Goal: Information Seeking & Learning: Check status

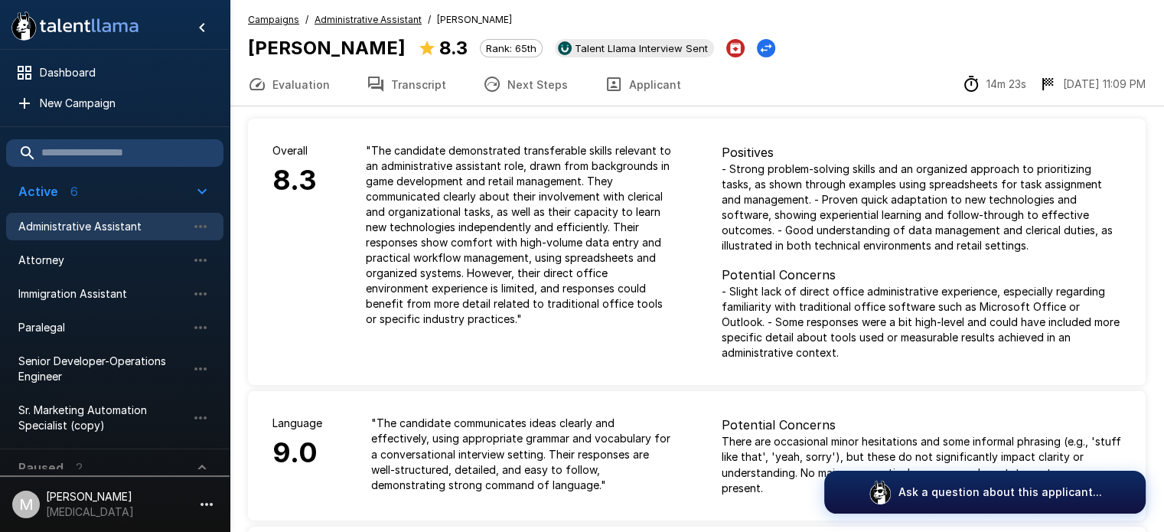
click at [436, 87] on button "Transcript" at bounding box center [406, 84] width 116 height 43
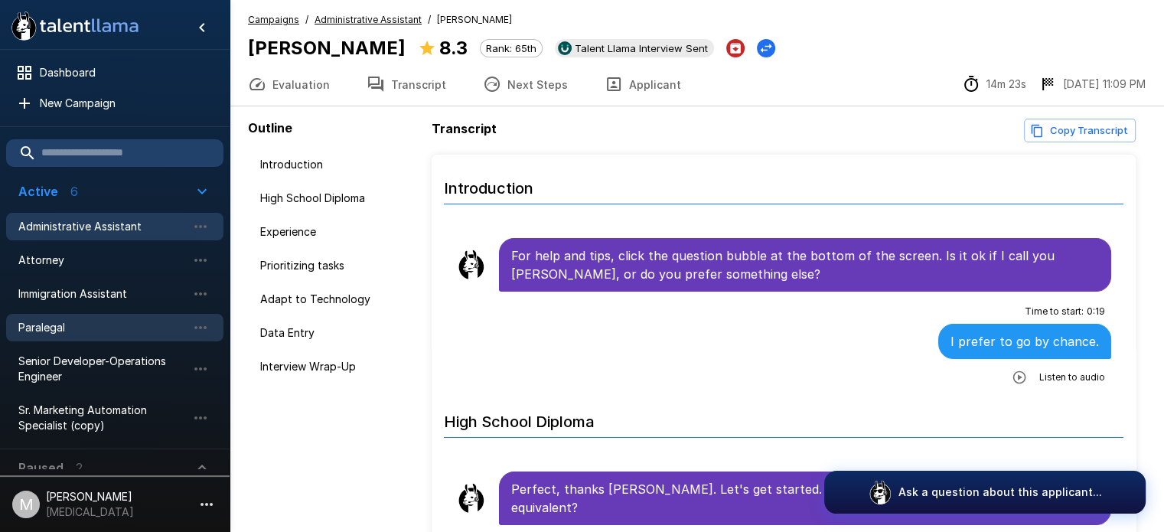
click at [60, 327] on span "Paralegal" at bounding box center [102, 327] width 168 height 15
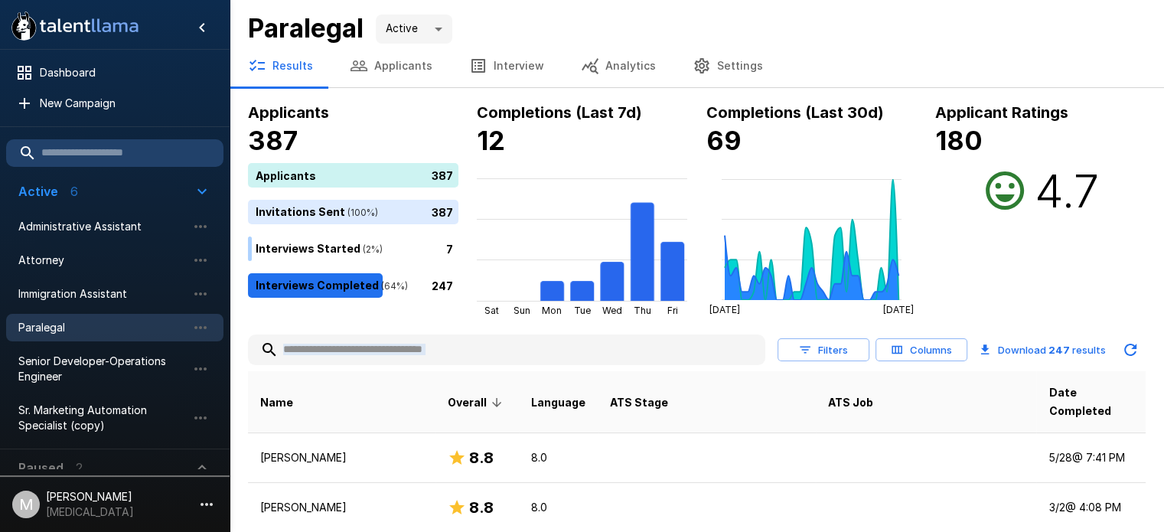
drag, startPoint x: 389, startPoint y: 375, endPoint x: 418, endPoint y: 350, distance: 37.4
click at [418, 350] on input "text" at bounding box center [506, 350] width 517 height 28
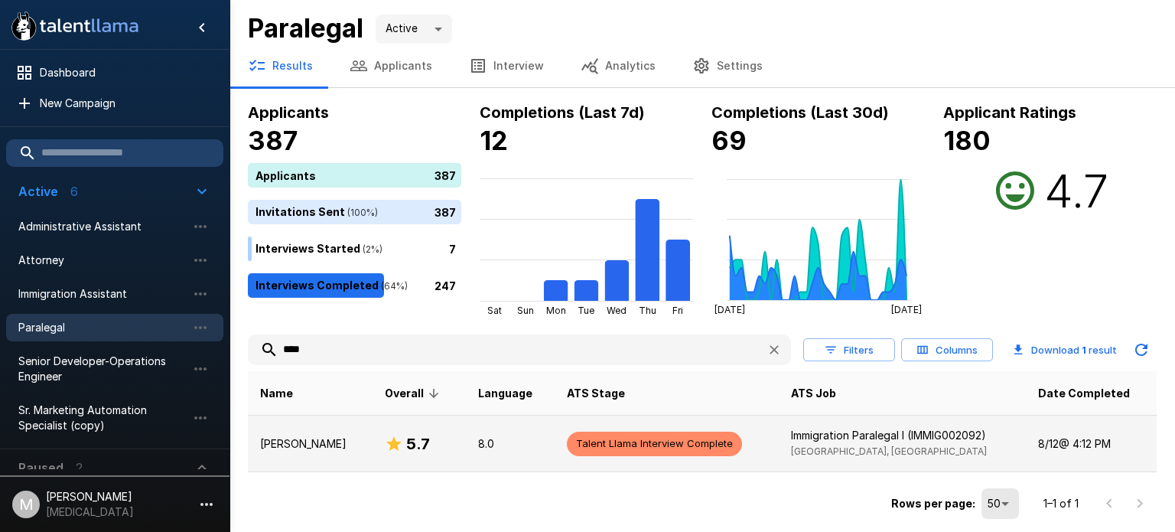
type input "****"
click at [406, 435] on h6 "5.7" at bounding box center [418, 443] width 24 height 24
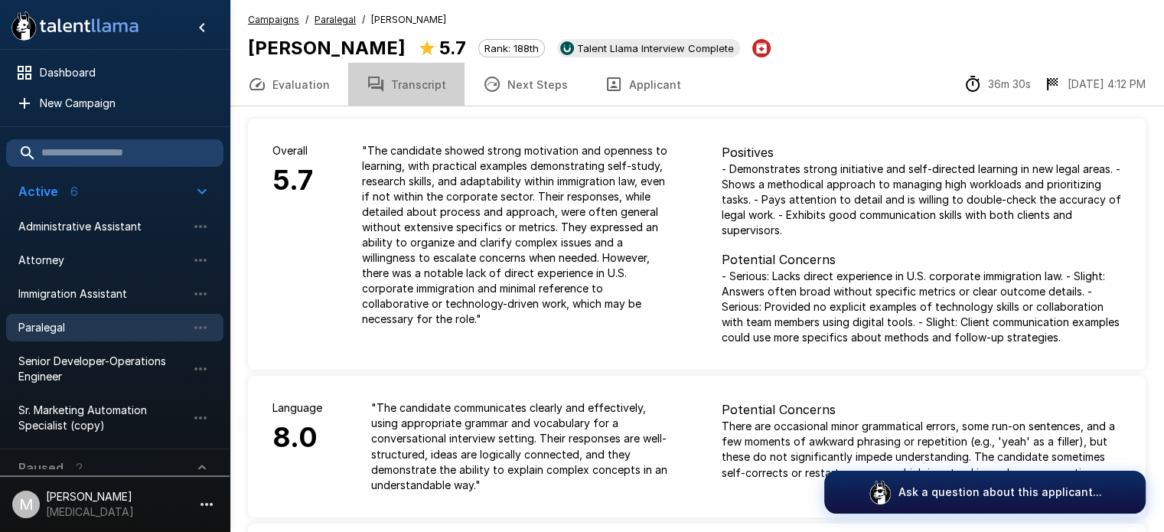
click at [425, 77] on button "Transcript" at bounding box center [406, 84] width 116 height 43
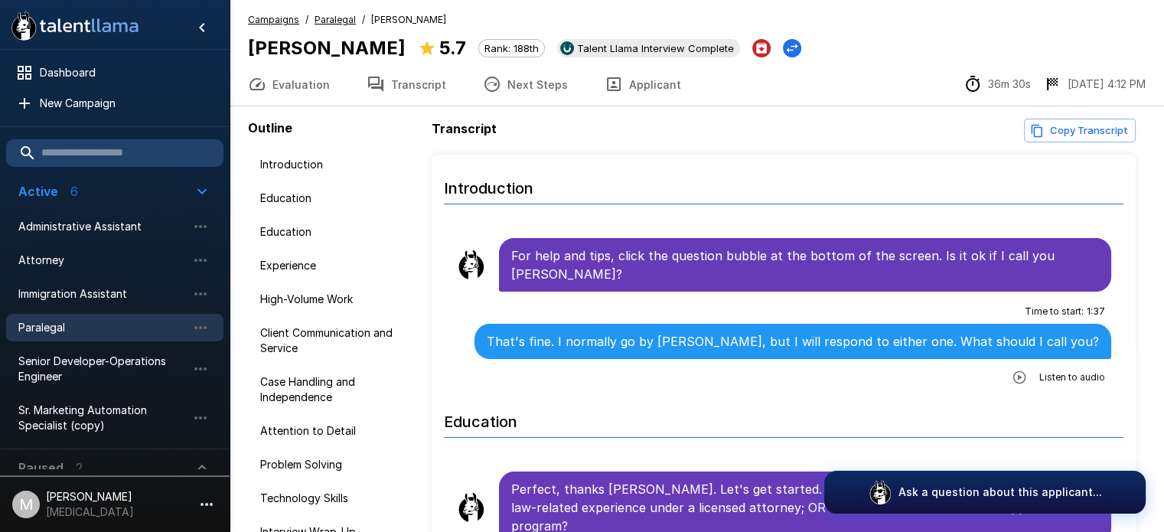
click at [536, 124] on div "Transcript Copy Transcript" at bounding box center [783, 131] width 704 height 24
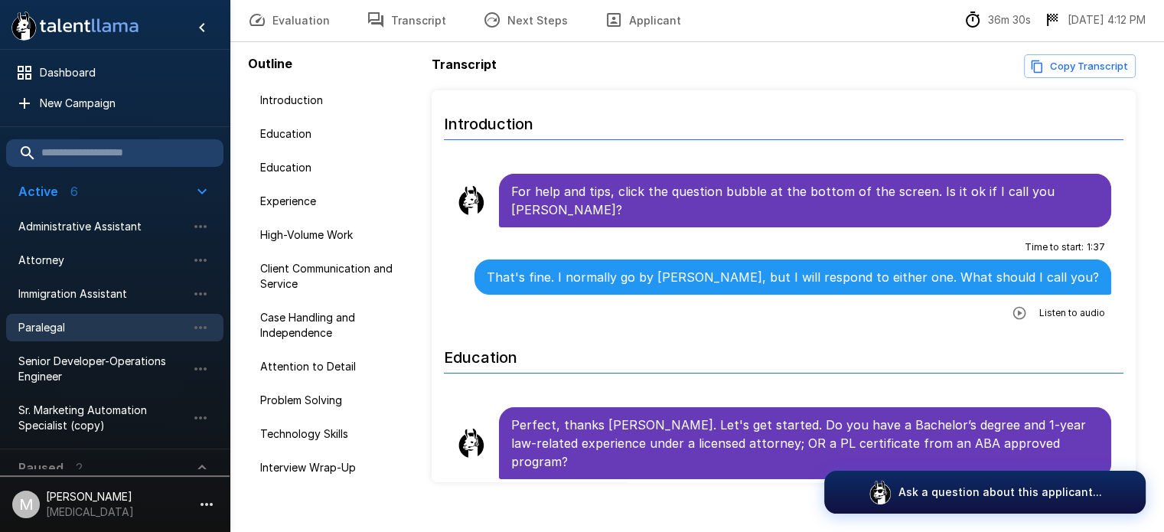
scroll to position [88, 0]
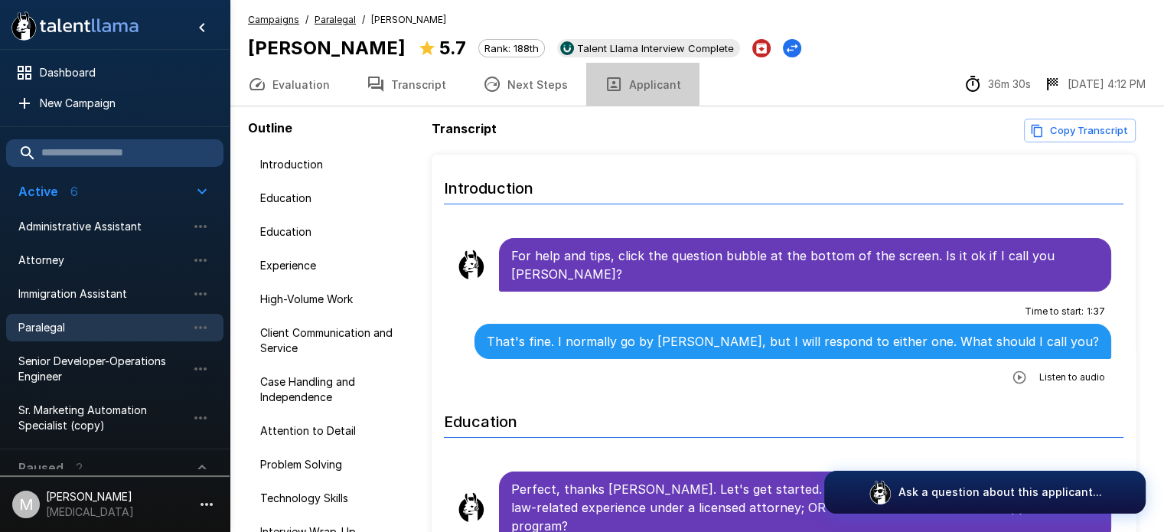
click at [633, 97] on button "Applicant" at bounding box center [642, 84] width 113 height 43
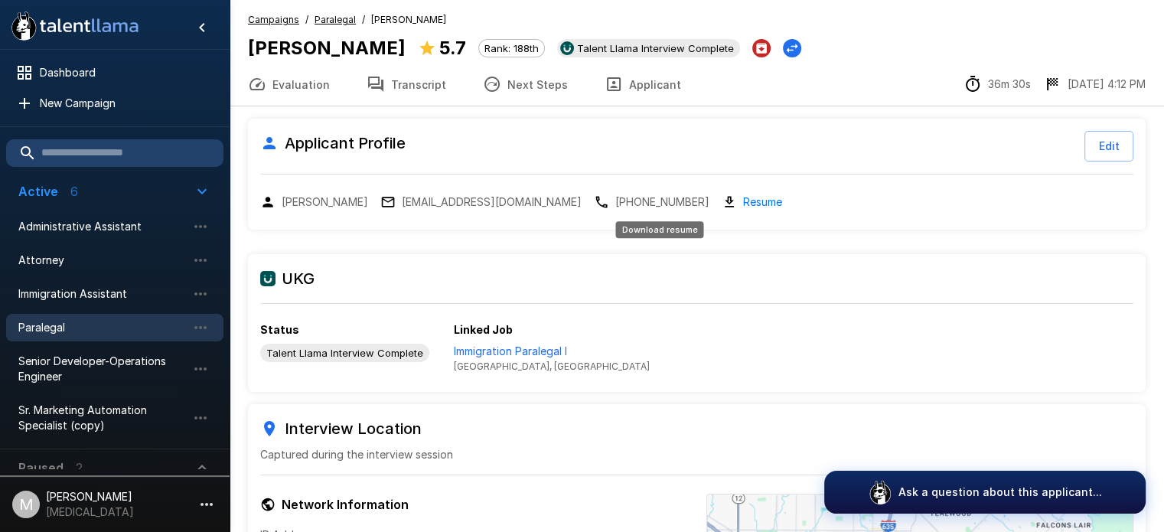
click at [743, 204] on link "Resume" at bounding box center [762, 202] width 39 height 18
click at [643, 73] on button "Applicant" at bounding box center [642, 84] width 113 height 43
click at [743, 195] on link "Resume" at bounding box center [762, 202] width 39 height 18
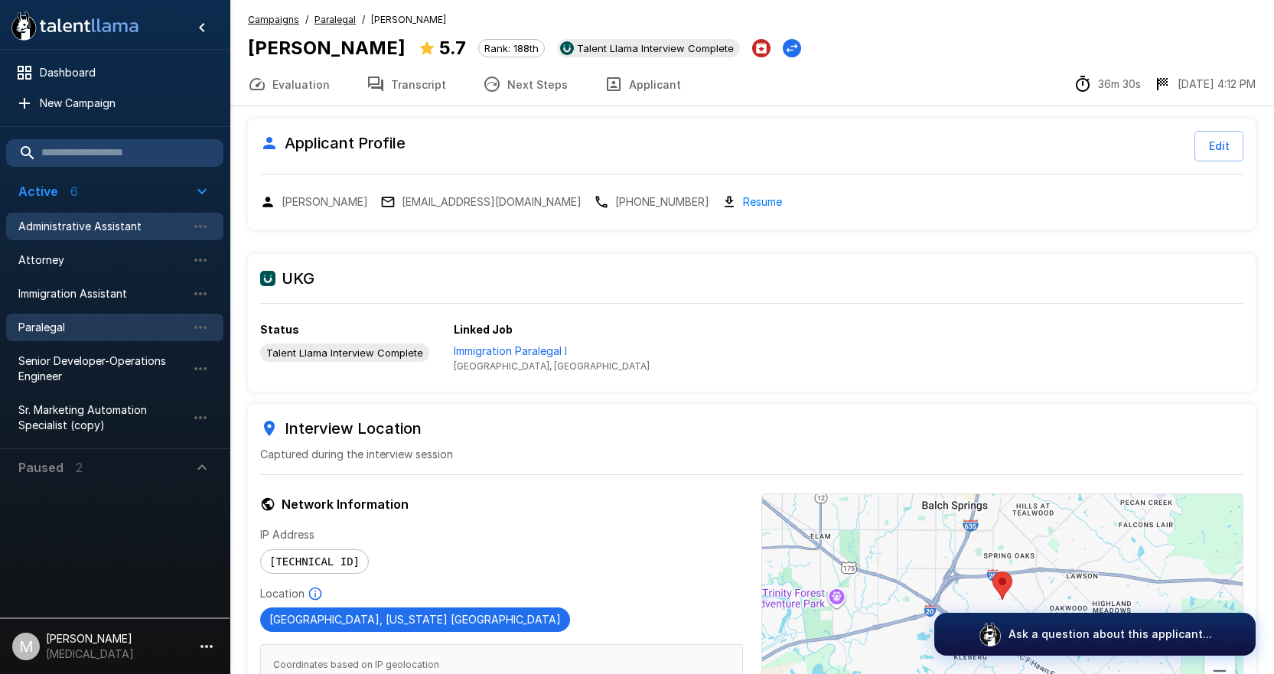
click at [109, 231] on span "Administrative Assistant" at bounding box center [102, 226] width 168 height 15
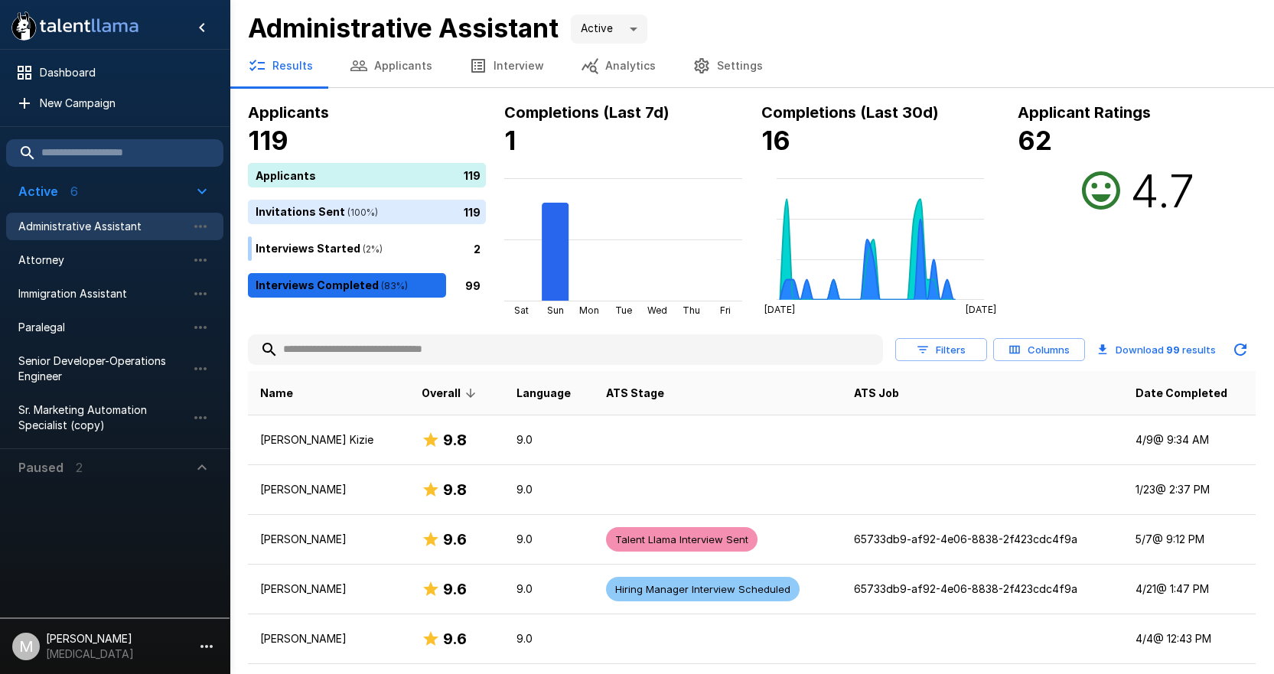
click at [435, 350] on input "text" at bounding box center [565, 350] width 635 height 28
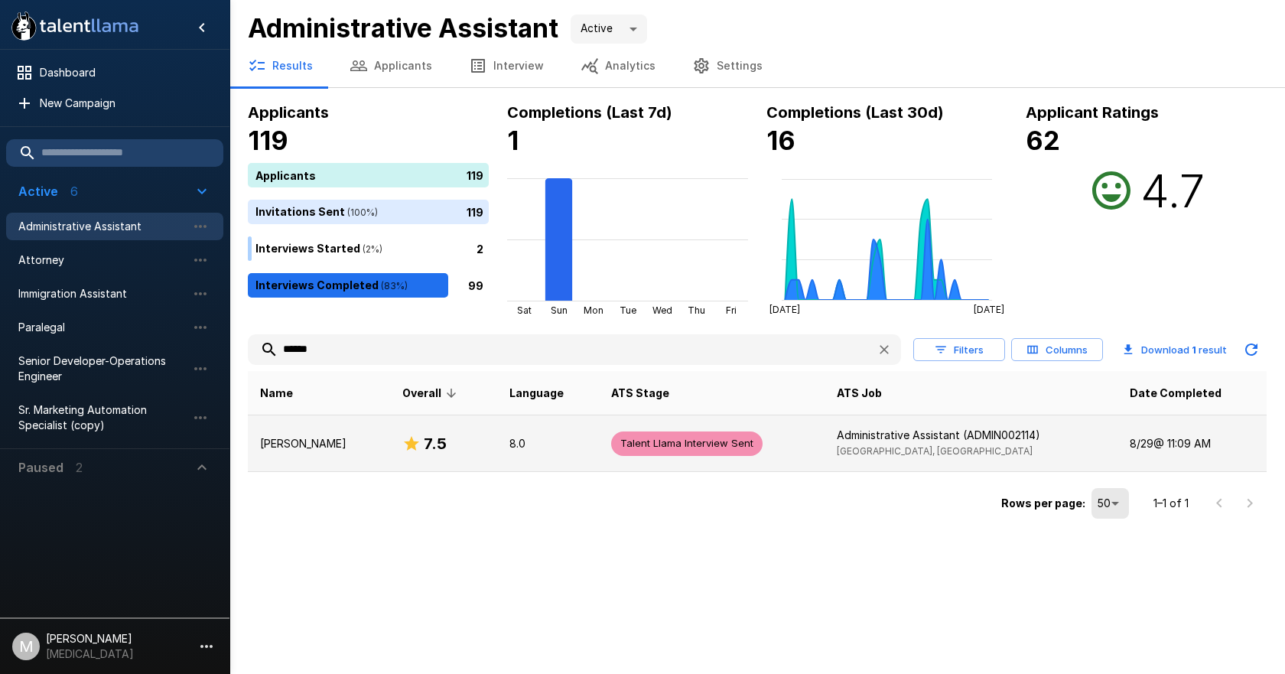
type input "******"
click at [428, 430] on td "7.5" at bounding box center [443, 443] width 107 height 57
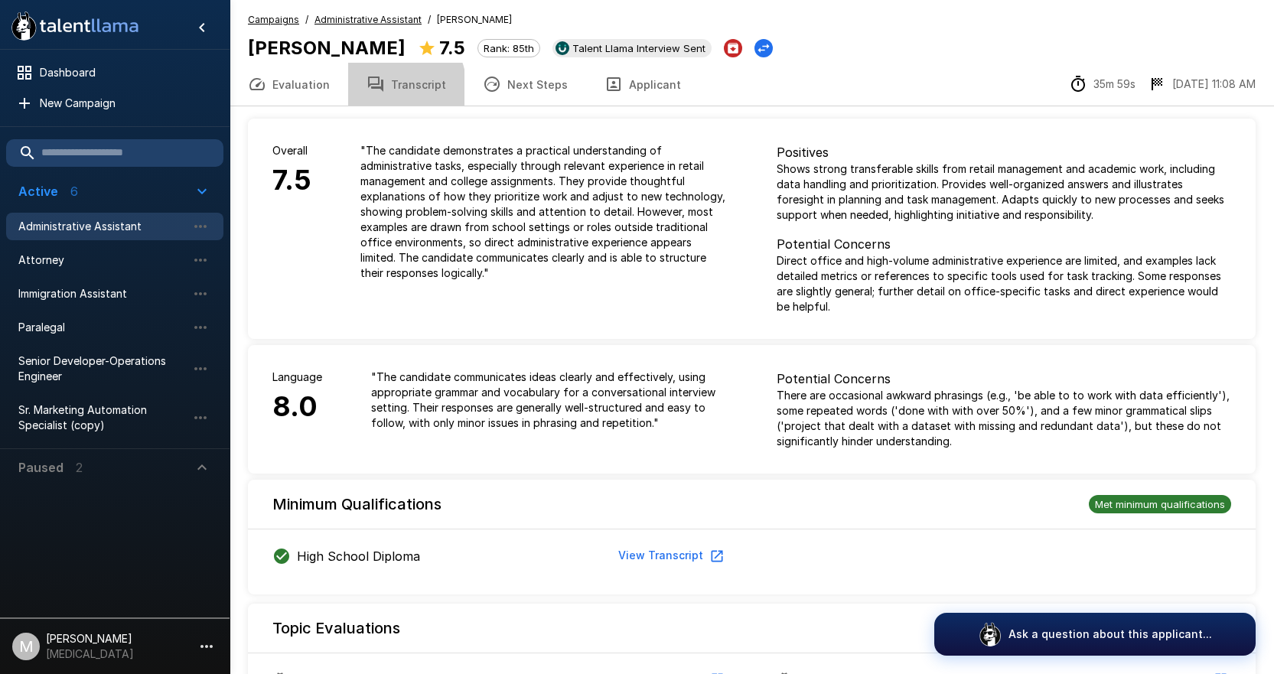
click at [382, 88] on button "Transcript" at bounding box center [406, 84] width 116 height 43
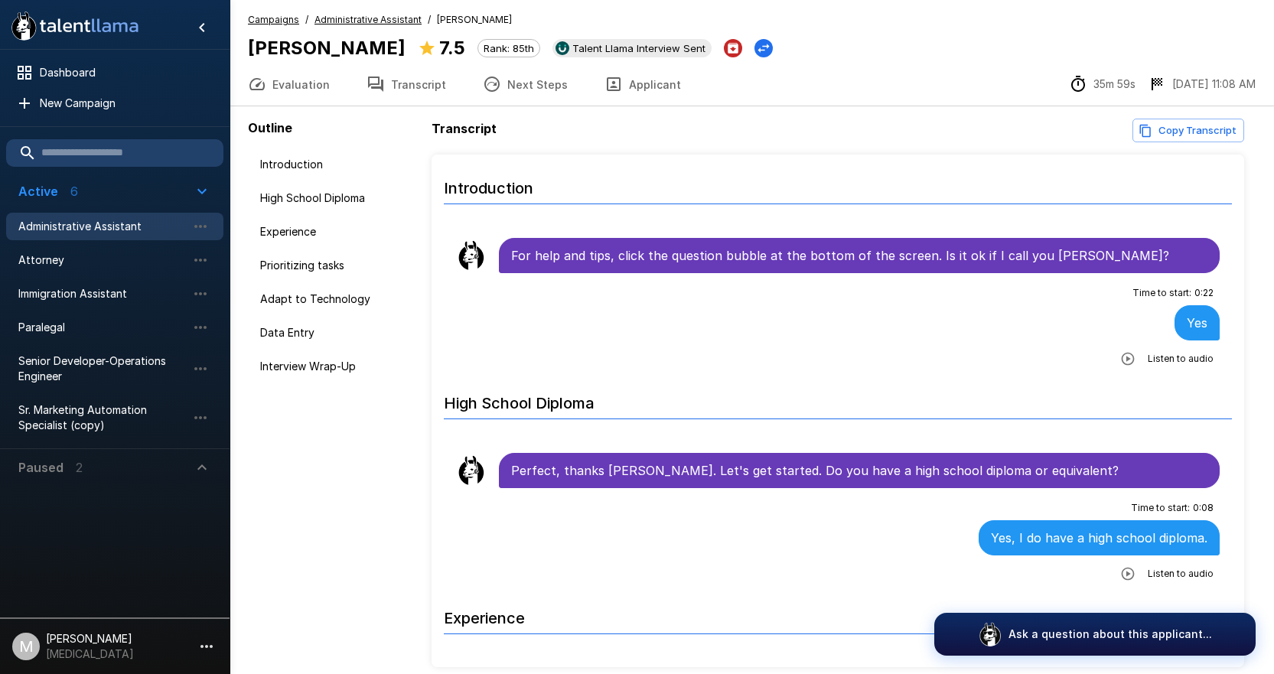
click at [627, 86] on button "Applicant" at bounding box center [642, 84] width 113 height 43
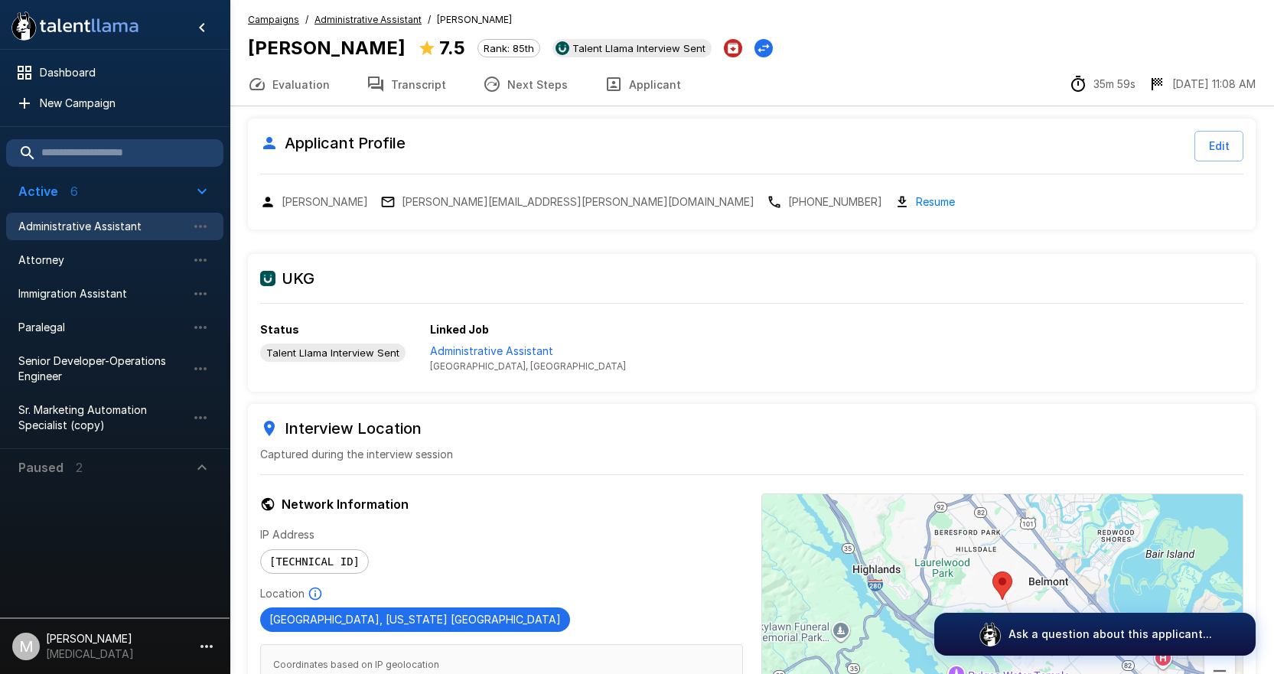
click at [506, 83] on button "Next Steps" at bounding box center [525, 84] width 122 height 43
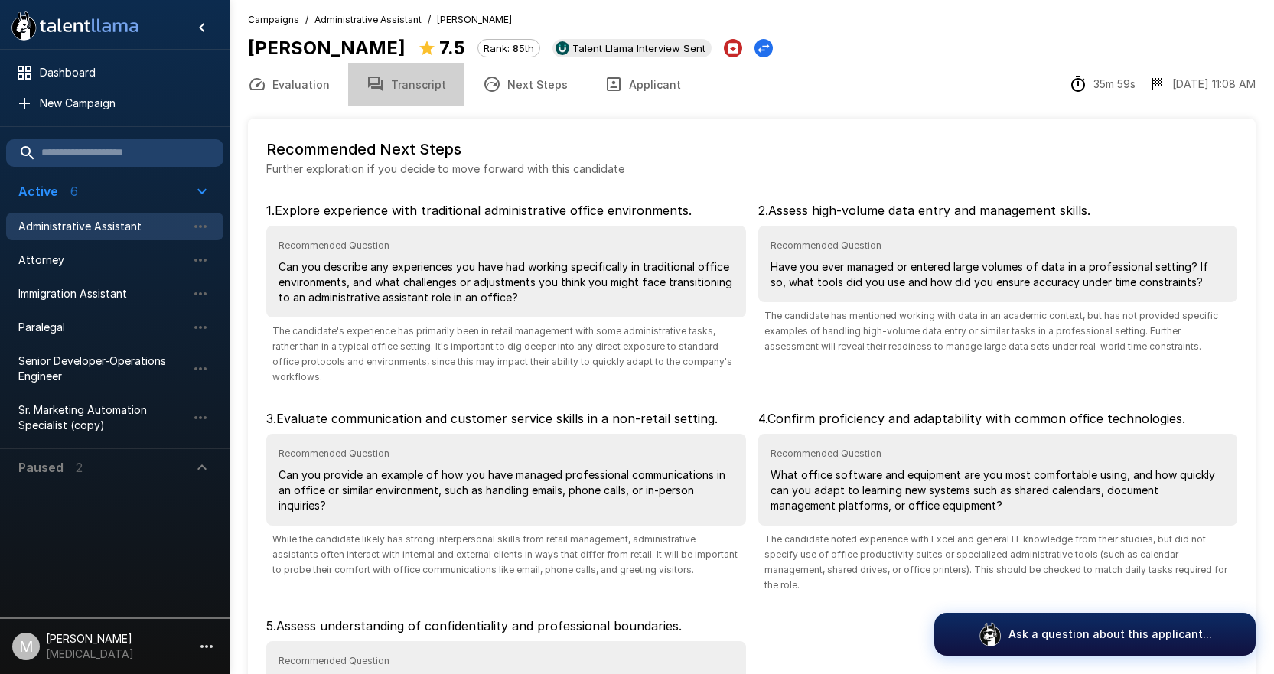
click at [454, 86] on button "Transcript" at bounding box center [406, 84] width 116 height 43
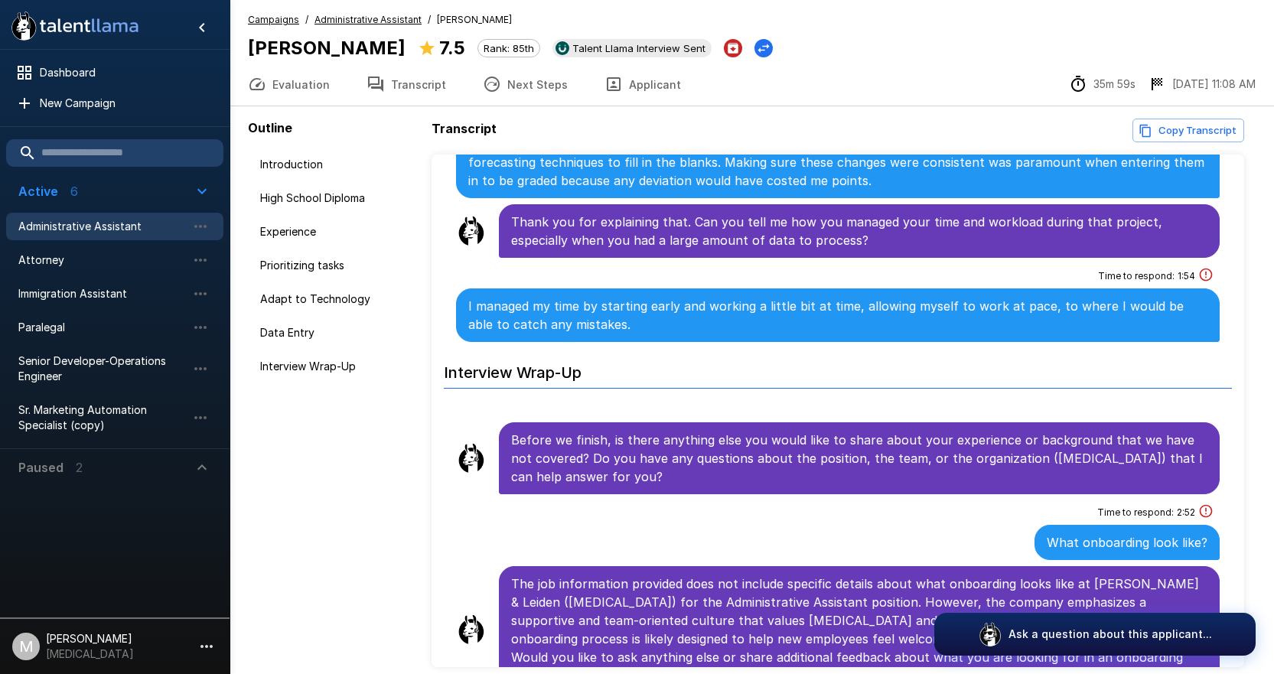
scroll to position [2074, 0]
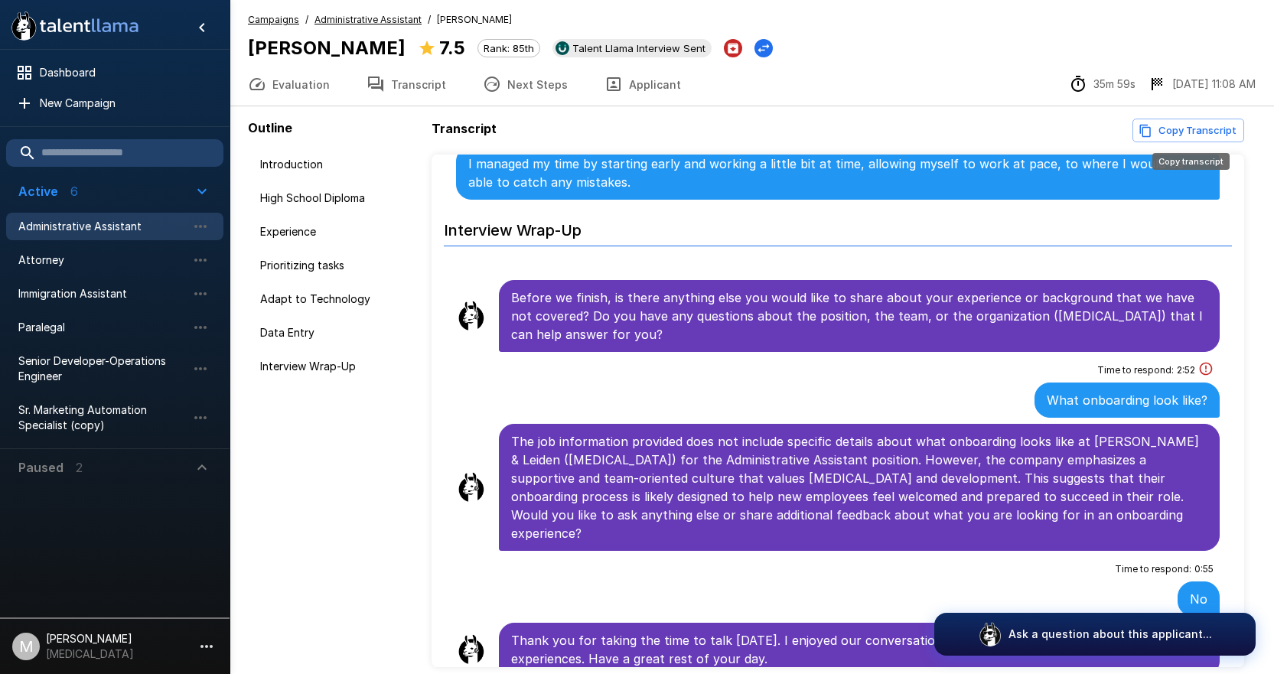
click at [1163, 131] on button "Copy Transcript" at bounding box center [1188, 131] width 112 height 24
click at [67, 221] on span "Administrative Assistant" at bounding box center [102, 226] width 168 height 15
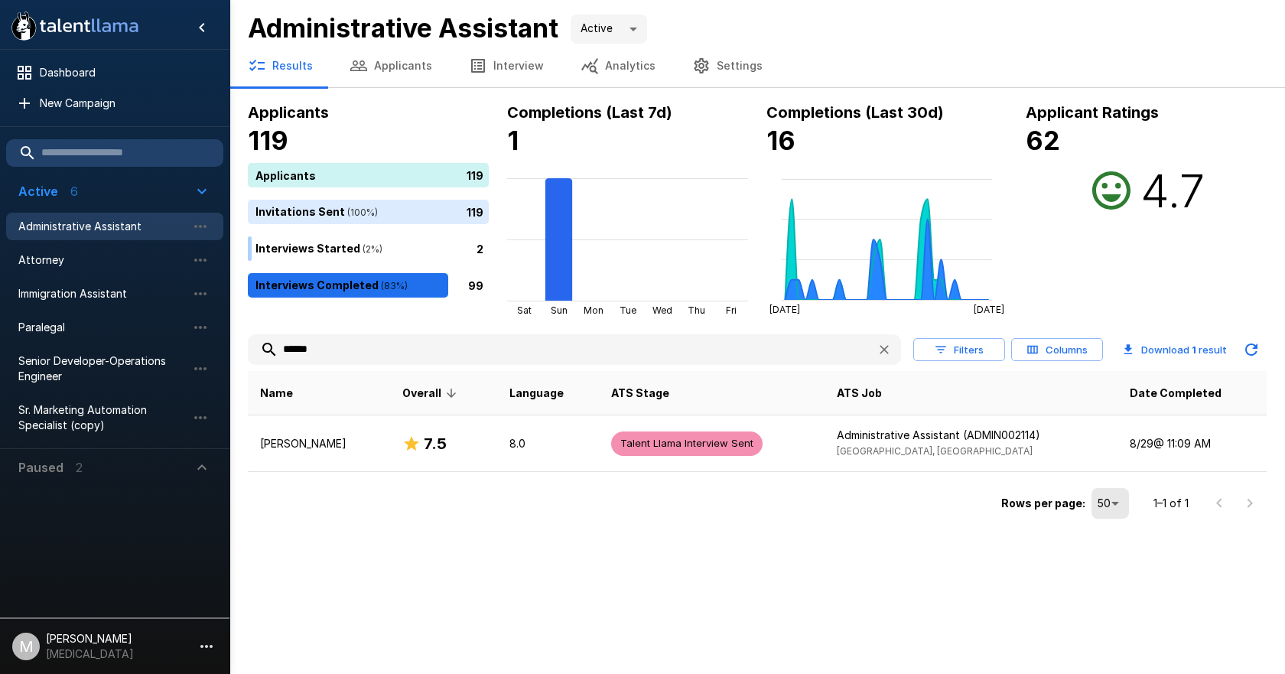
drag, startPoint x: 474, startPoint y: 340, endPoint x: 0, endPoint y: 335, distance: 473.6
click at [230, 334] on div ".st0{fill:#FFFFFF;} .st1{fill:#76a4ed;} Dashboard New Campaign Active 6 Adminis…" at bounding box center [758, 261] width 1056 height 523
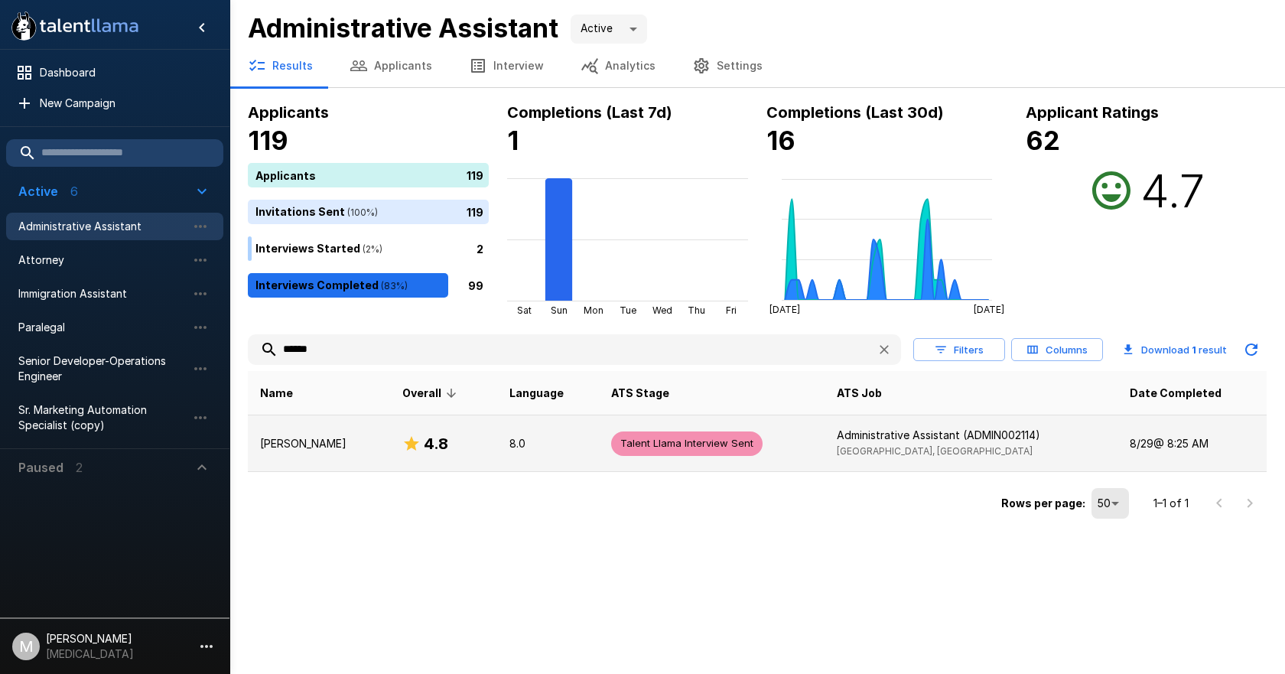
type input "******"
click at [626, 458] on td "Talent Llama Interview Sent" at bounding box center [712, 443] width 226 height 57
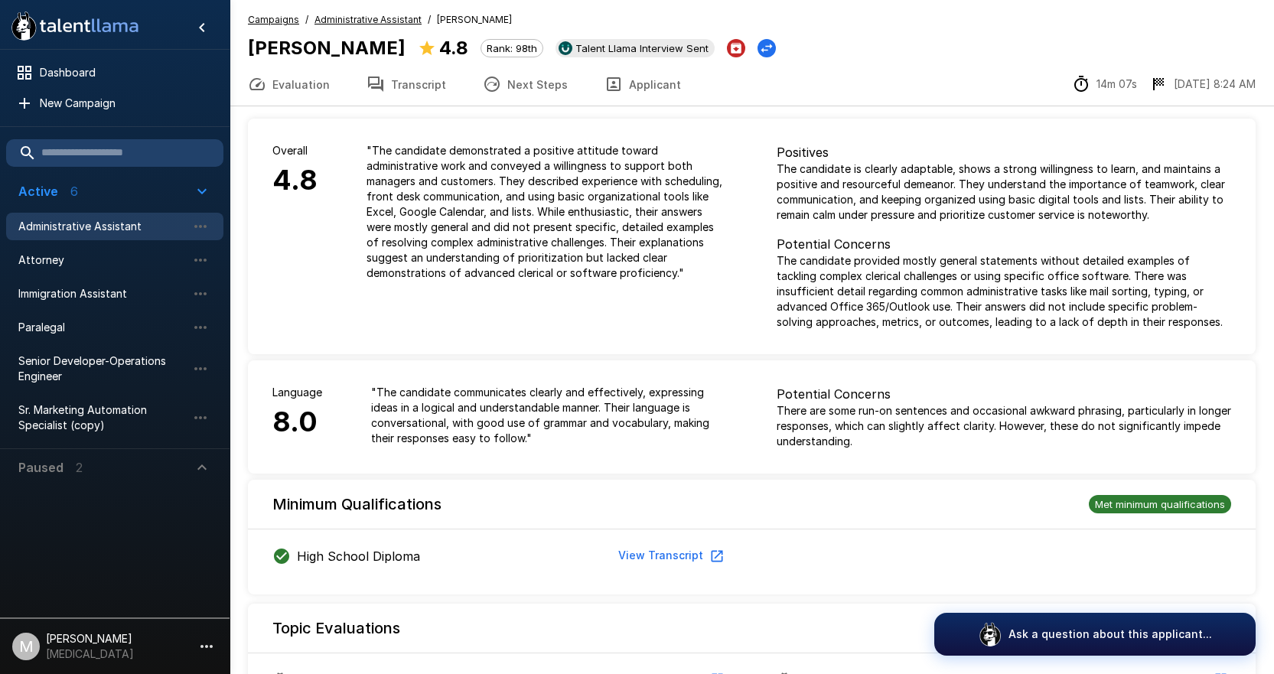
click at [402, 98] on button "Transcript" at bounding box center [406, 84] width 116 height 43
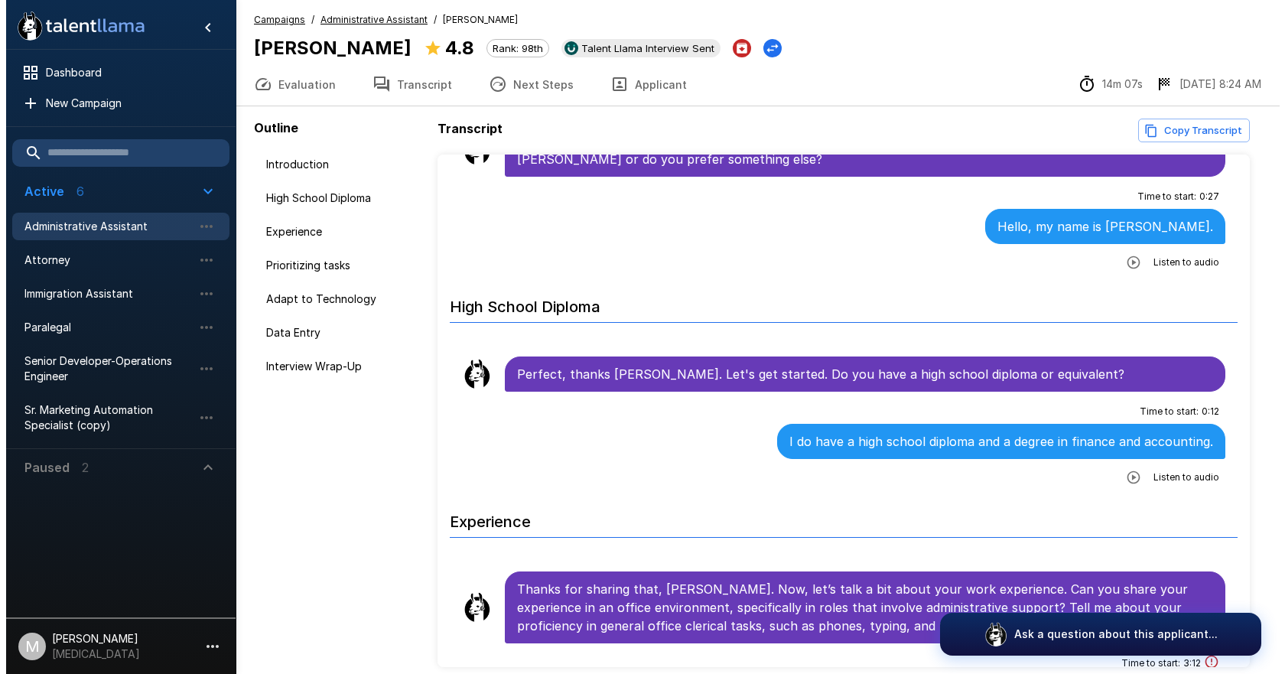
scroll to position [77, 0]
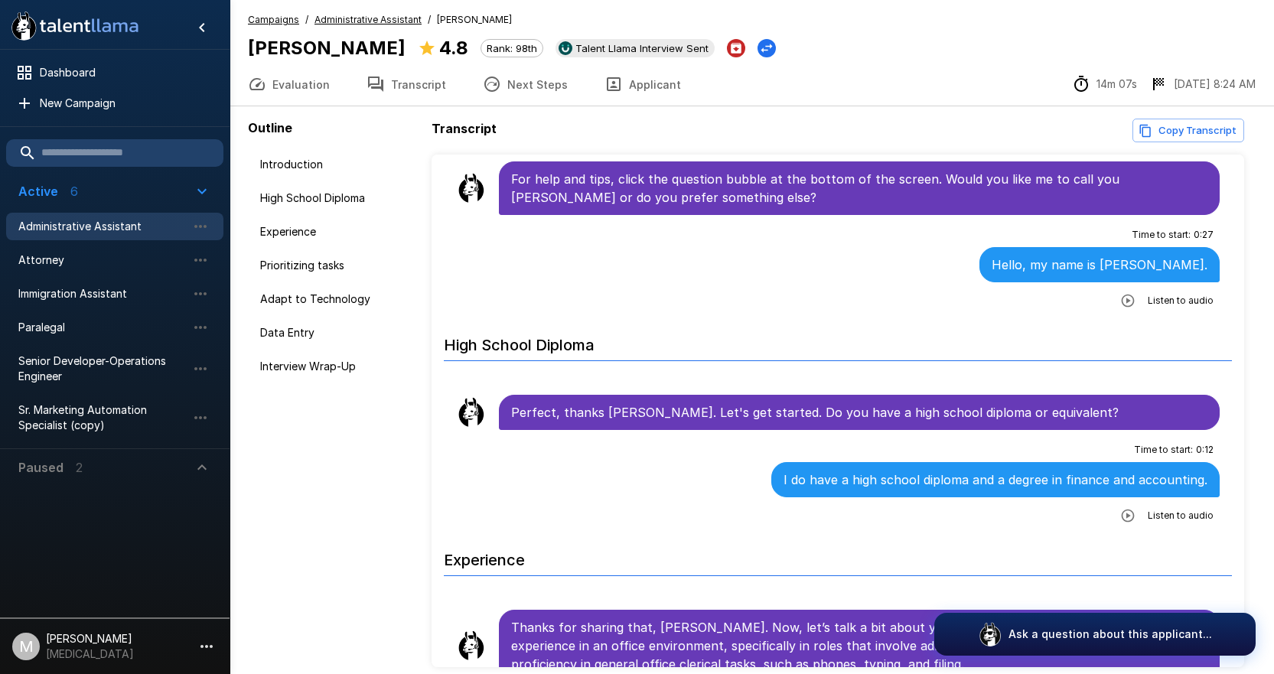
click at [292, 81] on button "Evaluation" at bounding box center [289, 84] width 119 height 43
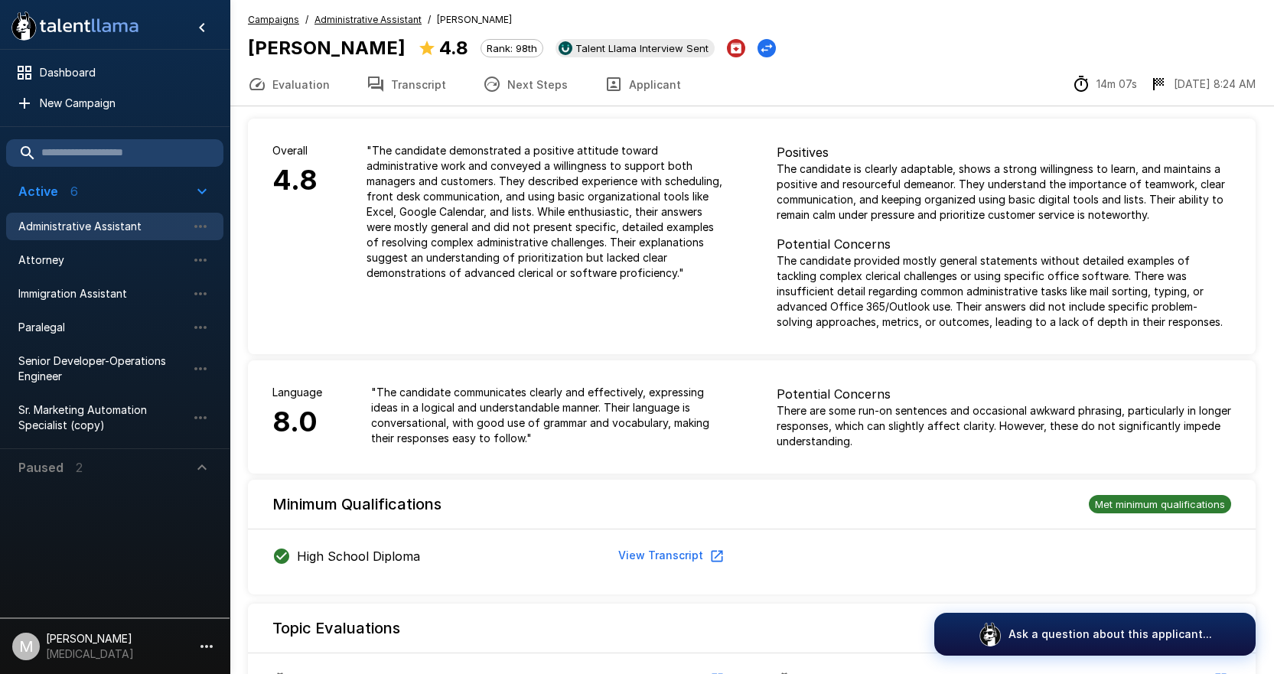
drag, startPoint x: 392, startPoint y: 106, endPoint x: 402, endPoint y: 96, distance: 13.5
click at [392, 106] on button "Transcript" at bounding box center [406, 84] width 116 height 43
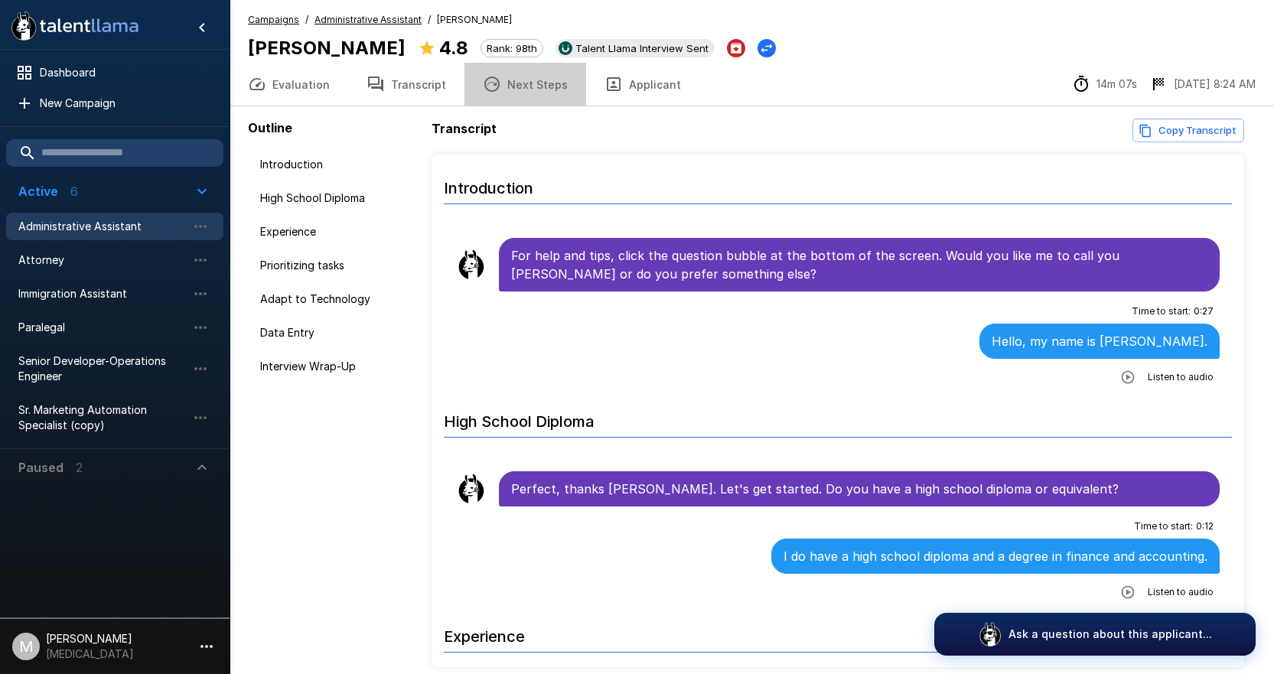
click at [519, 90] on button "Next Steps" at bounding box center [525, 84] width 122 height 43
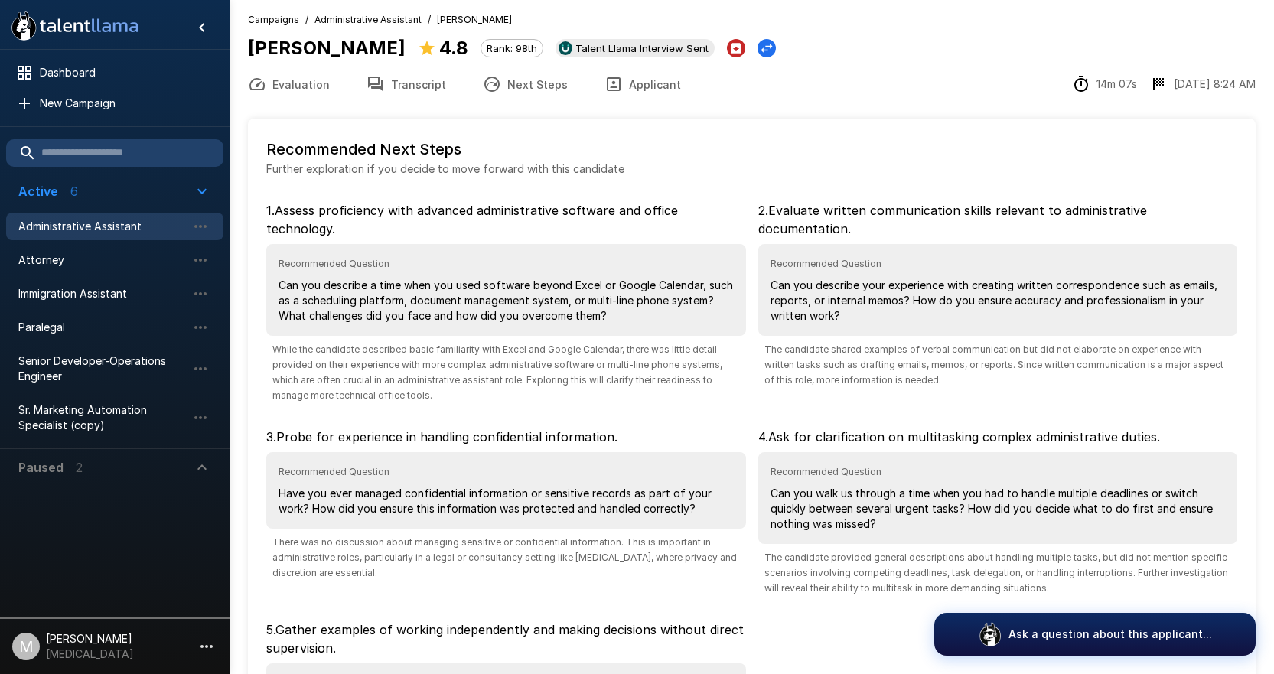
click at [400, 96] on button "Transcript" at bounding box center [406, 84] width 116 height 43
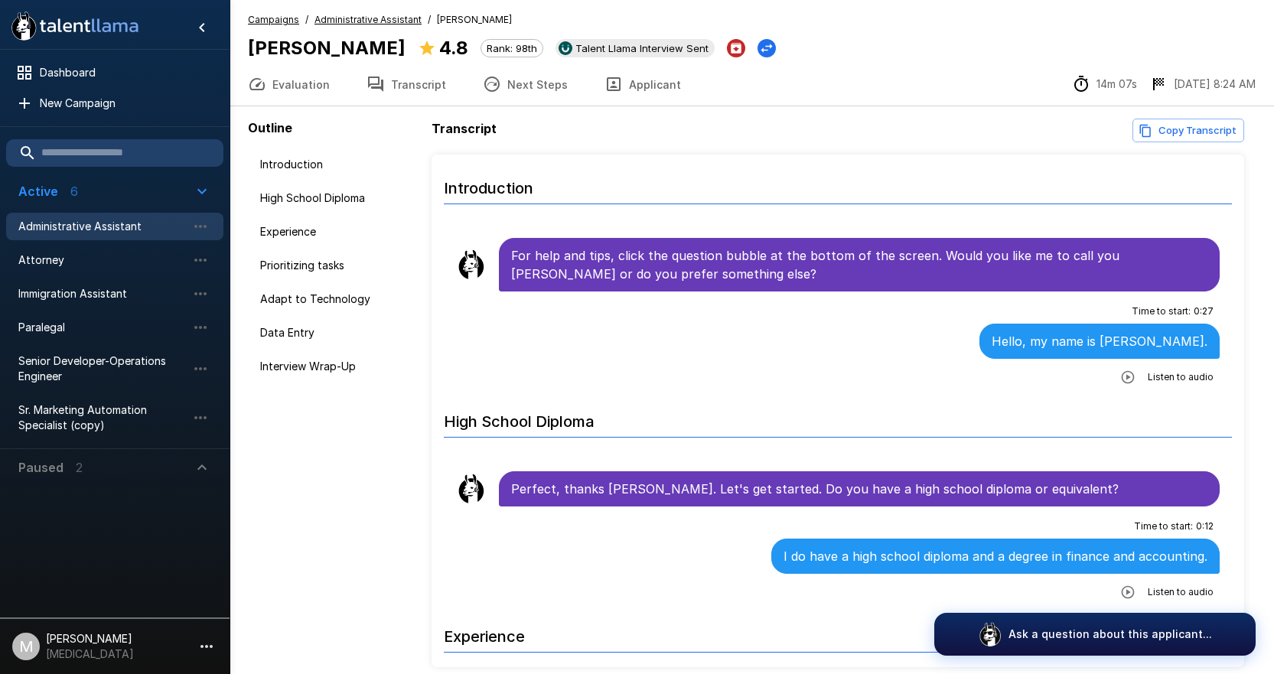
click at [1163, 134] on button "Copy Transcript" at bounding box center [1188, 131] width 112 height 24
click at [422, 83] on button "Transcript" at bounding box center [406, 84] width 116 height 43
click at [409, 92] on button "Transcript" at bounding box center [406, 84] width 116 height 43
